Goal: Information Seeking & Learning: Learn about a topic

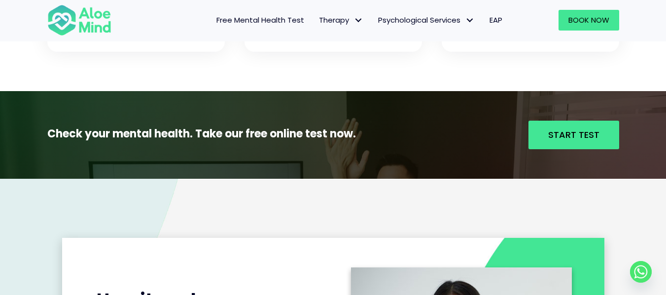
scroll to position [1015, 0]
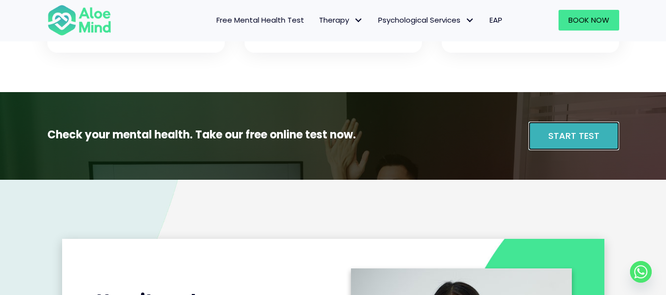
click at [541, 131] on link "Start Test" at bounding box center [573, 136] width 91 height 29
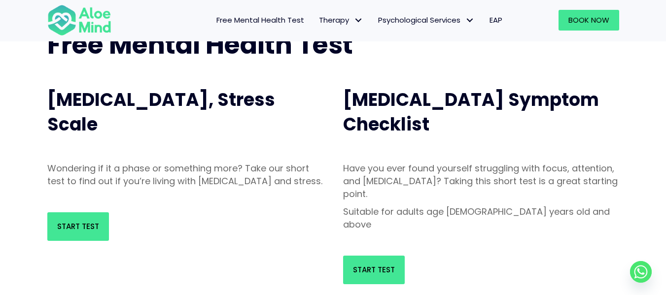
scroll to position [77, 0]
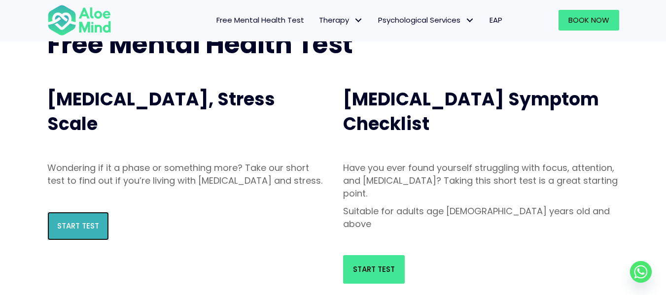
click at [87, 231] on span "Start Test" at bounding box center [78, 226] width 42 height 10
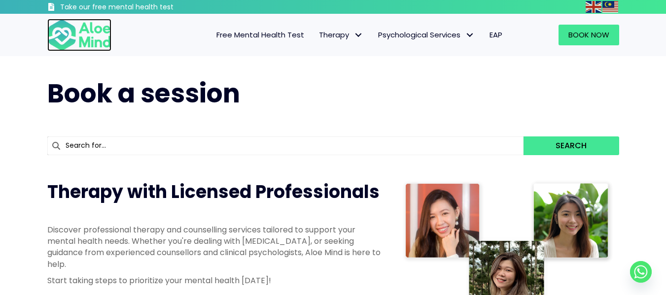
click at [88, 28] on img at bounding box center [79, 35] width 64 height 33
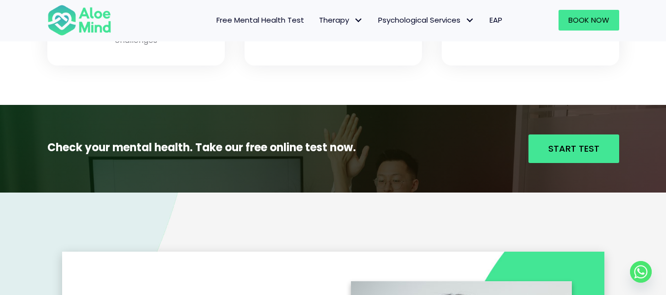
scroll to position [1001, 0]
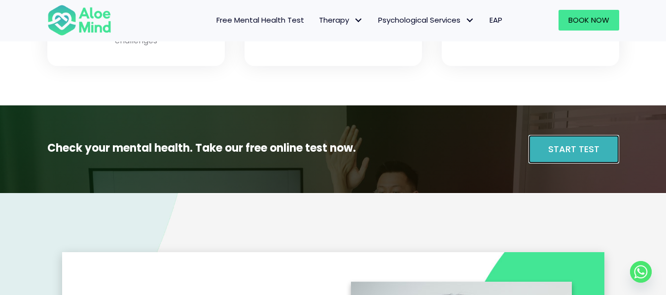
click at [553, 150] on span "Start Test" at bounding box center [573, 149] width 51 height 12
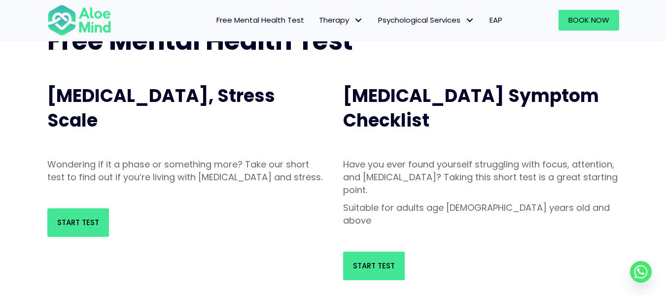
scroll to position [80, 0]
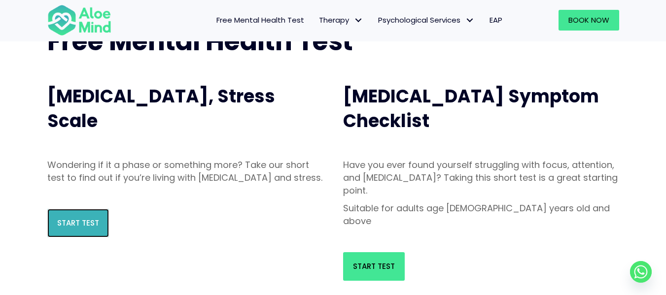
click at [80, 226] on link "Start Test" at bounding box center [78, 223] width 62 height 29
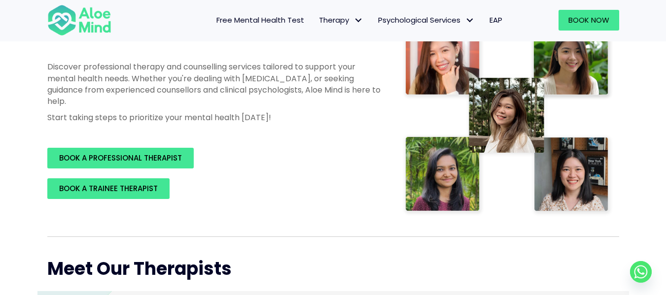
scroll to position [180, 0]
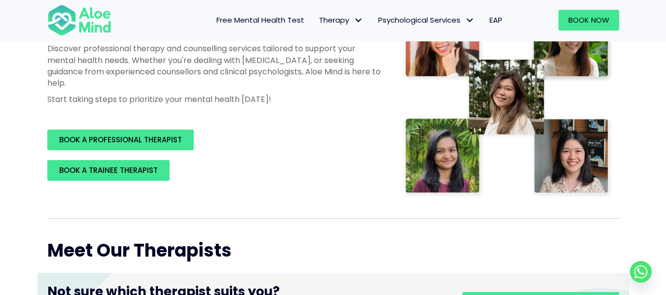
drag, startPoint x: 659, startPoint y: 27, endPoint x: 660, endPoint y: 38, distance: 11.3
click at [660, 38] on div "Free Mental Health Test Therapy Individual therapy Teen Therapy Child Therapy C…" at bounding box center [333, 20] width 666 height 42
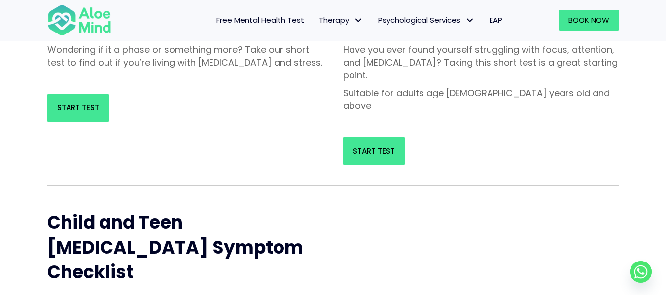
scroll to position [191, 0]
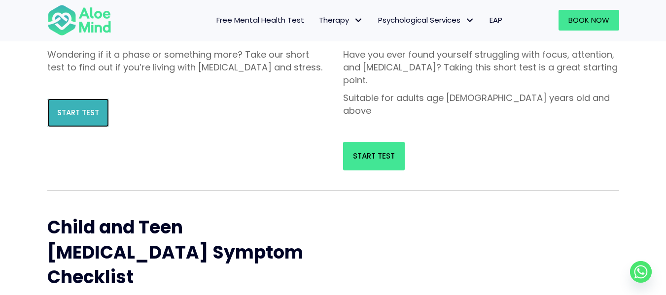
click at [69, 118] on span "Start Test" at bounding box center [78, 112] width 42 height 10
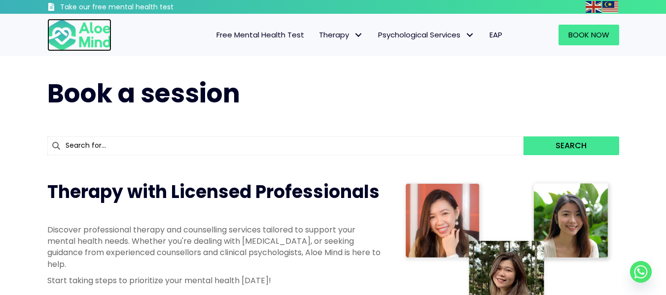
click at [82, 32] on img at bounding box center [79, 35] width 64 height 33
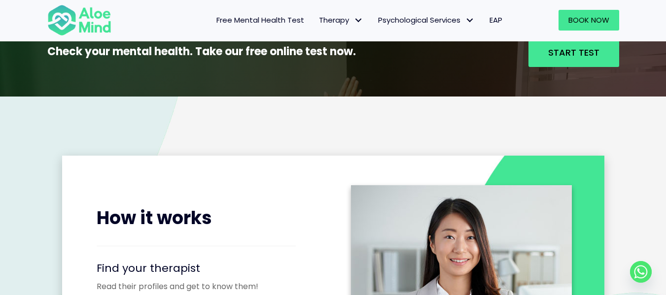
scroll to position [1098, 0]
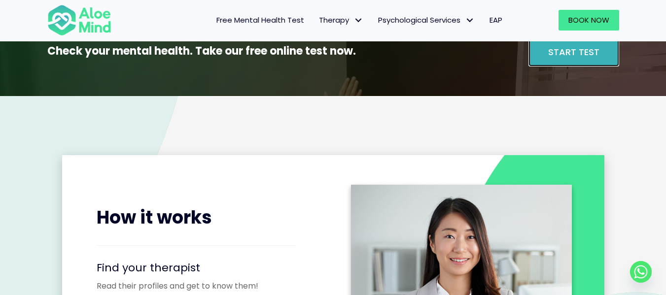
click at [550, 55] on span "Start Test" at bounding box center [573, 52] width 51 height 12
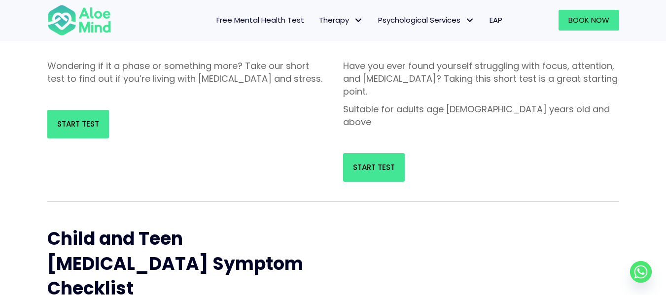
scroll to position [182, 0]
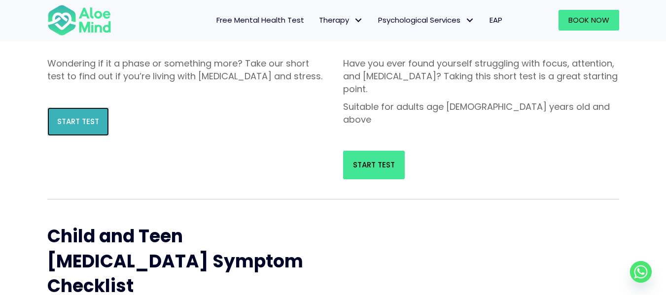
click at [65, 127] on span "Start Test" at bounding box center [78, 121] width 42 height 10
